Goal: Use online tool/utility: Utilize a website feature to perform a specific function

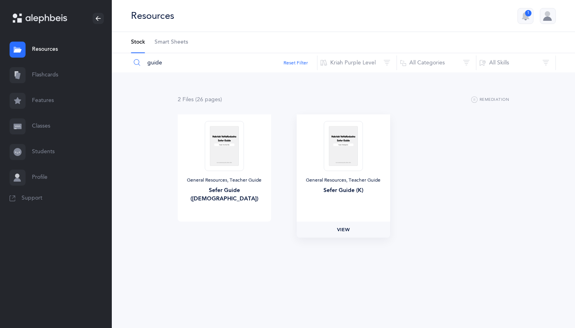
click at [344, 225] on link "View" at bounding box center [344, 229] width 94 height 16
click at [358, 225] on link "View" at bounding box center [344, 229] width 94 height 16
click at [358, 227] on link "View" at bounding box center [344, 229] width 94 height 16
click at [32, 77] on link "Flashcards" at bounding box center [56, 75] width 112 height 26
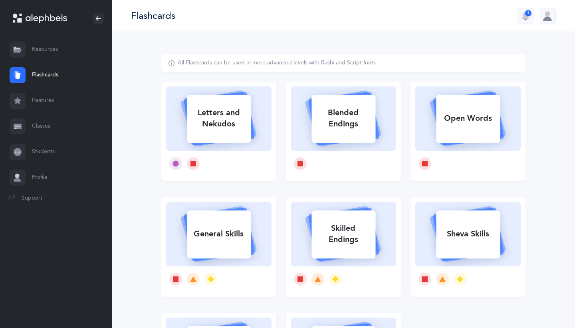
click at [239, 121] on div "Letters and Nekudos" at bounding box center [219, 118] width 64 height 32
select select
select select "single"
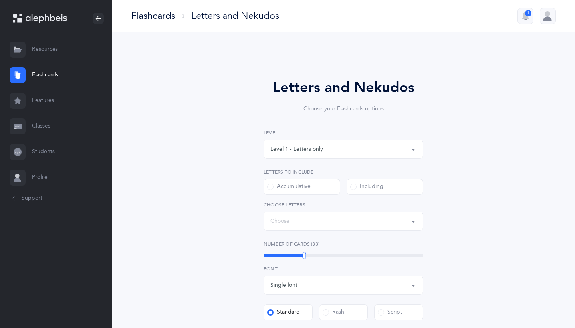
select select "27"
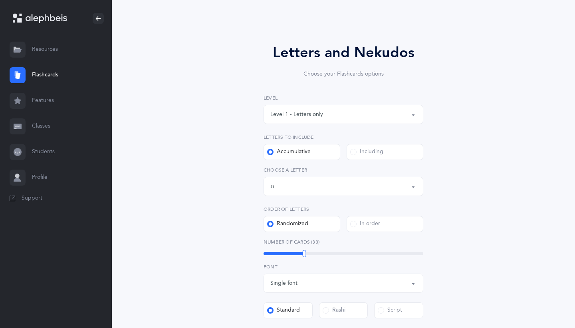
scroll to position [40, 0]
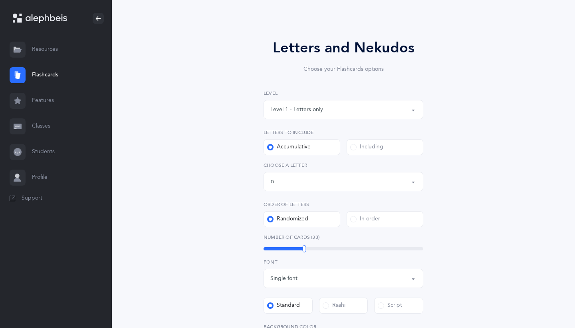
click at [300, 145] on div "Accumulative" at bounding box center [289, 147] width 44 height 8
click at [0, 0] on input "Accumulative" at bounding box center [0, 0] width 0 height 0
click at [300, 178] on div "Letters up until: ת" at bounding box center [344, 182] width 146 height 14
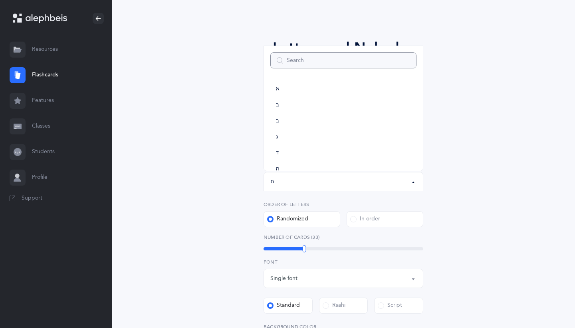
scroll to position [444, 0]
click at [330, 175] on div "Letters up until: ת" at bounding box center [344, 182] width 146 height 14
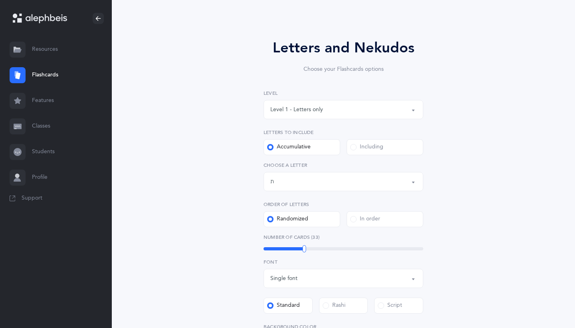
click at [330, 175] on div "Letters up until: ת" at bounding box center [344, 182] width 146 height 14
type input "b"
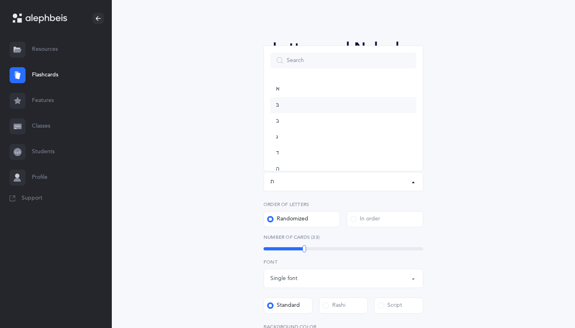
click at [293, 107] on link "בּ" at bounding box center [344, 105] width 146 height 16
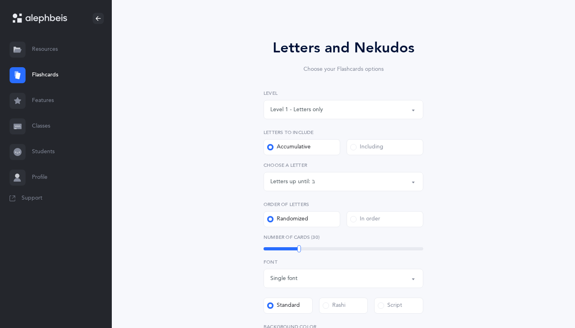
click at [330, 184] on div "Letters up until: בּ" at bounding box center [344, 182] width 146 height 14
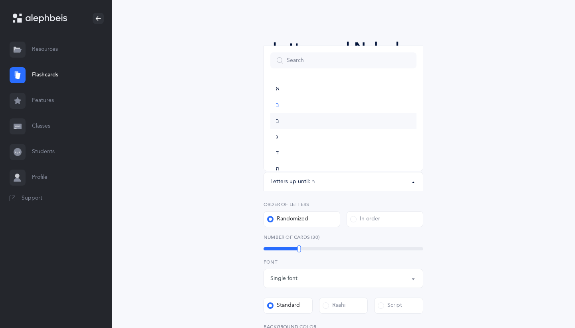
click at [307, 123] on link "ב" at bounding box center [344, 121] width 146 height 16
select select "2"
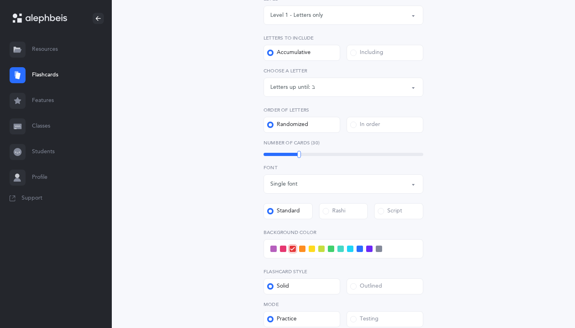
scroll to position [134, 0]
click at [343, 179] on div "Single font" at bounding box center [344, 184] width 146 height 14
drag, startPoint x: 487, startPoint y: 187, endPoint x: 464, endPoint y: 187, distance: 22.4
click at [486, 187] on div "Letters and Nekudos Choose your Flashcards options Level 1 - Letters only Level…" at bounding box center [343, 158] width 364 height 477
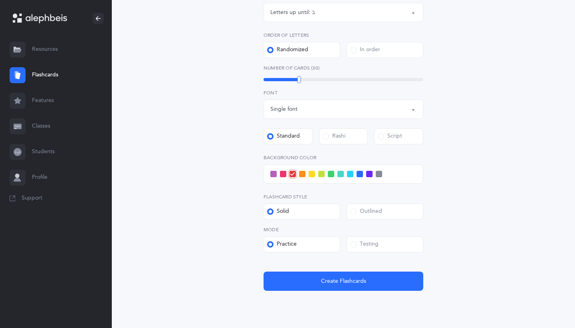
scroll to position [209, 0]
click at [362, 213] on div "Outlined" at bounding box center [366, 211] width 32 height 8
click at [0, 0] on input "Outlined" at bounding box center [0, 0] width 0 height 0
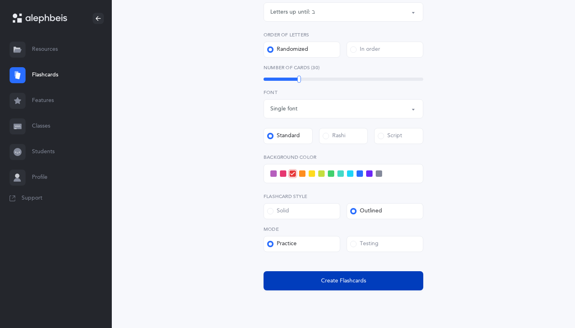
click at [335, 280] on span "Create Flashcards" at bounding box center [343, 281] width 45 height 8
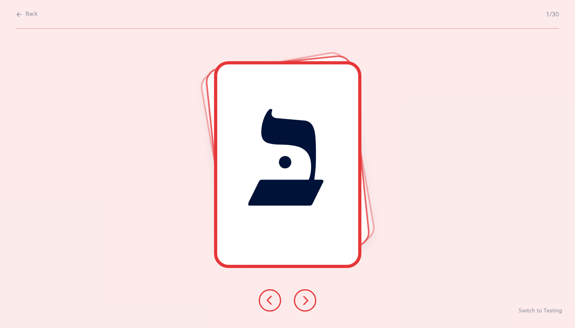
scroll to position [0, 0]
click at [303, 294] on button at bounding box center [305, 300] width 22 height 22
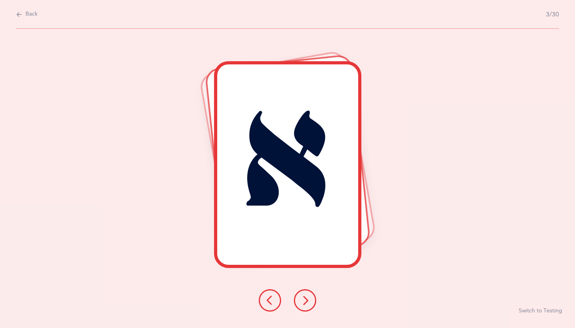
click at [303, 294] on button at bounding box center [305, 300] width 22 height 22
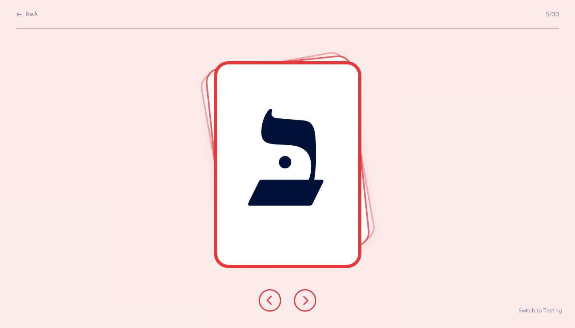
click at [304, 294] on button at bounding box center [305, 300] width 22 height 22
click at [305, 294] on button at bounding box center [305, 300] width 22 height 22
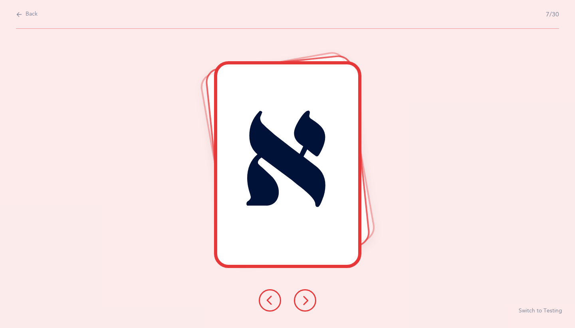
click at [305, 294] on button at bounding box center [305, 300] width 22 height 22
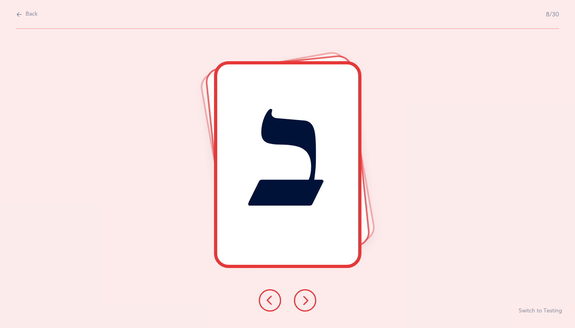
click at [306, 294] on button at bounding box center [305, 300] width 22 height 22
click at [308, 294] on button at bounding box center [305, 300] width 22 height 22
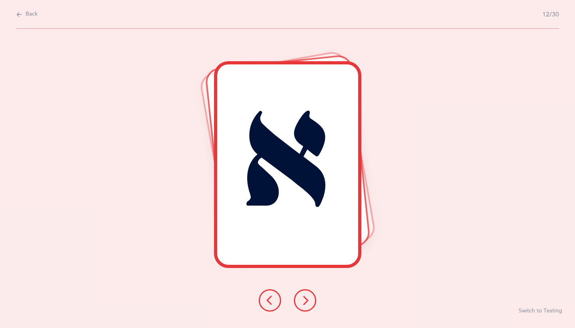
click at [308, 294] on button at bounding box center [305, 300] width 22 height 22
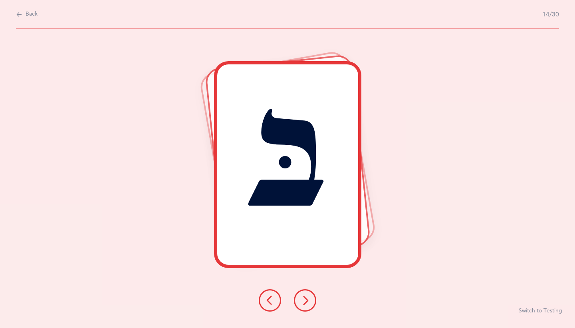
click at [308, 294] on button at bounding box center [305, 300] width 22 height 22
